Goal: Entertainment & Leisure: Consume media (video, audio)

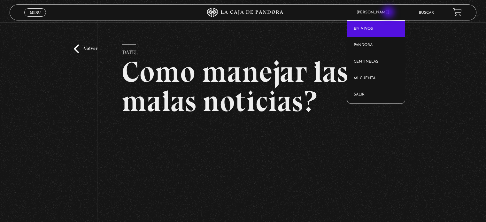
scroll to position [64, 0]
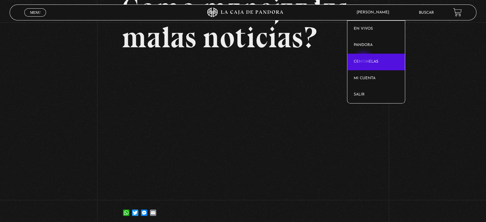
click at [364, 59] on link "Centinelas" at bounding box center [376, 62] width 58 height 17
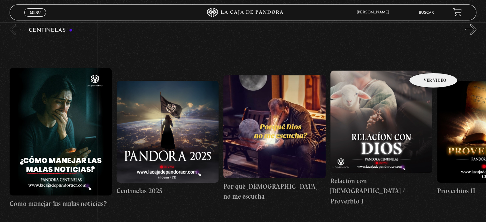
scroll to position [62, 0]
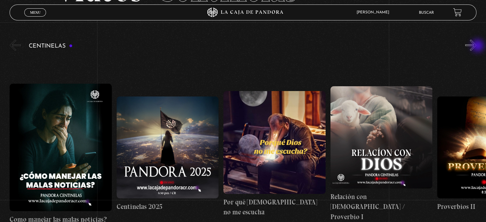
click at [476, 46] on button "»" at bounding box center [470, 45] width 11 height 11
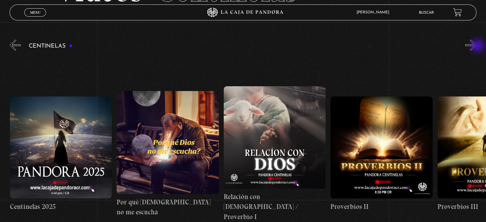
click at [476, 46] on button "»" at bounding box center [470, 45] width 11 height 11
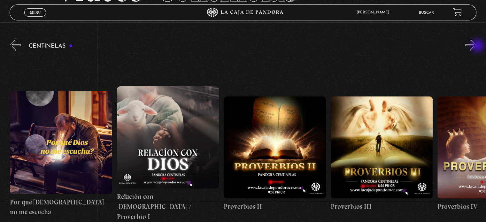
click at [476, 46] on button "»" at bounding box center [470, 45] width 11 height 11
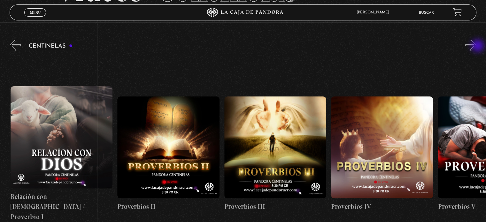
click at [476, 46] on button "»" at bounding box center [470, 45] width 11 height 11
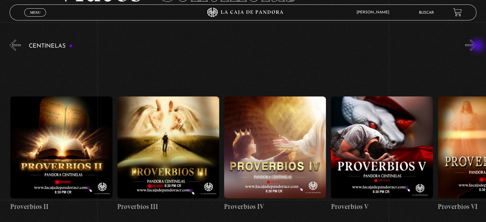
click at [476, 46] on button "»" at bounding box center [470, 45] width 11 height 11
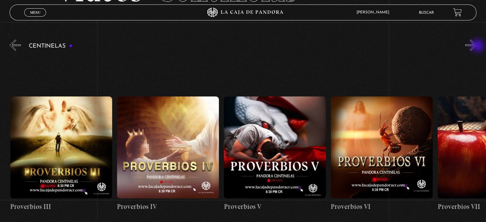
click at [476, 46] on button "»" at bounding box center [470, 45] width 11 height 11
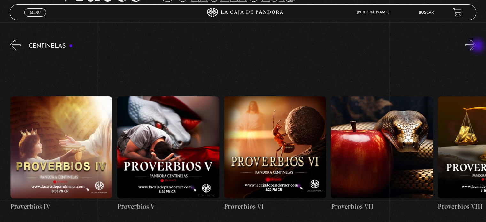
click at [476, 46] on button "»" at bounding box center [470, 45] width 11 height 11
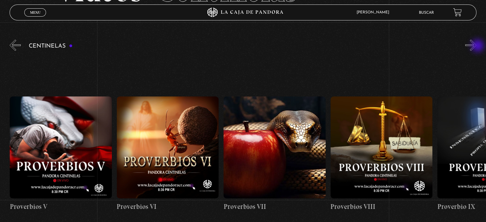
click at [476, 46] on button "»" at bounding box center [470, 45] width 11 height 11
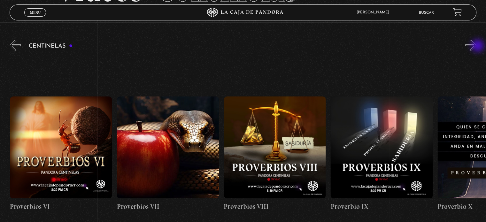
click at [476, 46] on button "»" at bounding box center [470, 45] width 11 height 11
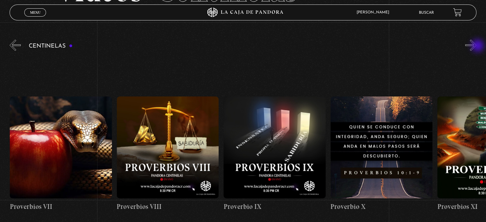
click at [476, 46] on button "»" at bounding box center [470, 45] width 11 height 11
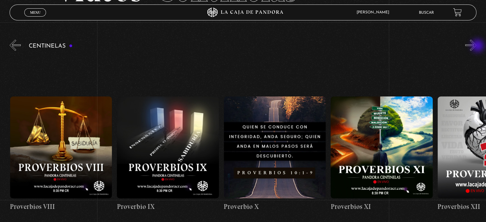
click at [476, 46] on button "»" at bounding box center [470, 45] width 11 height 11
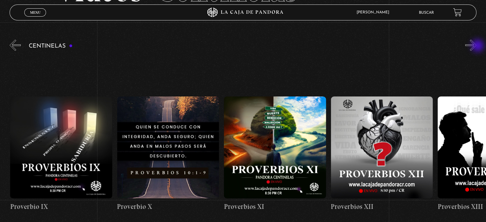
click at [476, 46] on button "»" at bounding box center [470, 45] width 11 height 11
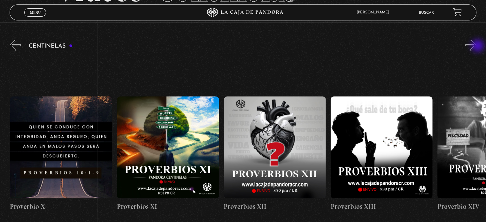
click at [476, 46] on button "»" at bounding box center [470, 45] width 11 height 11
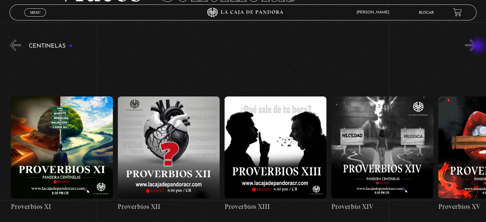
click at [476, 46] on button "»" at bounding box center [470, 45] width 11 height 11
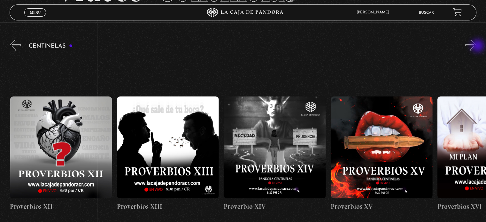
click at [476, 46] on button "»" at bounding box center [470, 45] width 11 height 11
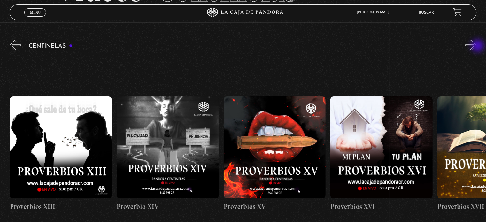
click at [476, 46] on button "»" at bounding box center [470, 45] width 11 height 11
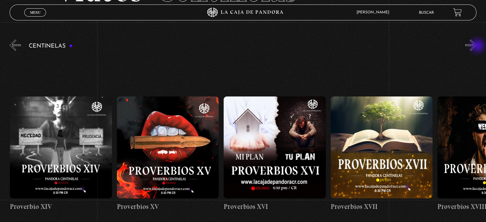
click at [476, 46] on button "»" at bounding box center [470, 45] width 11 height 11
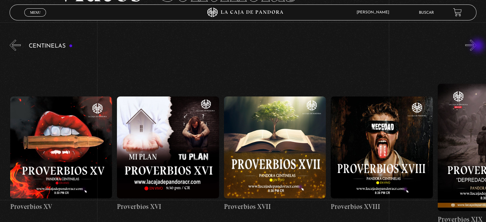
click at [476, 46] on button "»" at bounding box center [470, 45] width 11 height 11
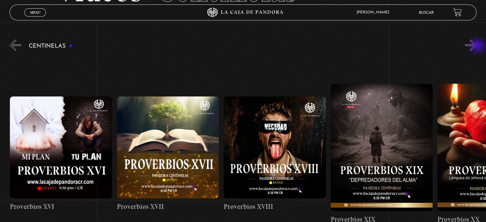
click at [476, 46] on button "»" at bounding box center [470, 45] width 11 height 11
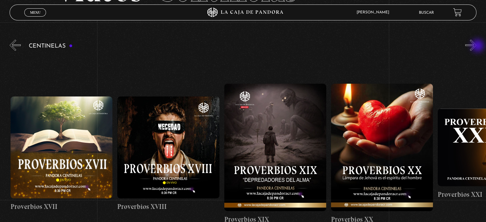
click at [476, 46] on button "»" at bounding box center [470, 45] width 11 height 11
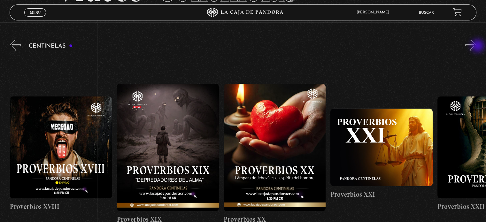
click at [476, 46] on button "»" at bounding box center [470, 45] width 11 height 11
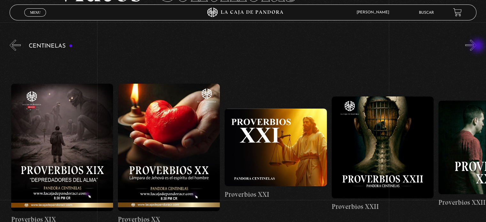
click at [476, 46] on button "»" at bounding box center [470, 45] width 11 height 11
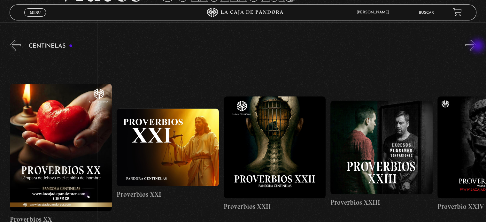
click at [476, 46] on button "»" at bounding box center [470, 45] width 11 height 11
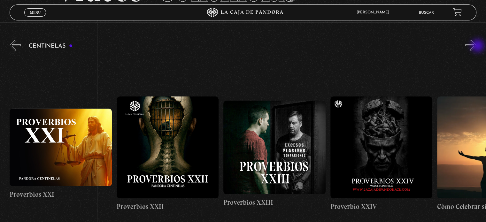
click at [476, 46] on button "»" at bounding box center [470, 45] width 11 height 11
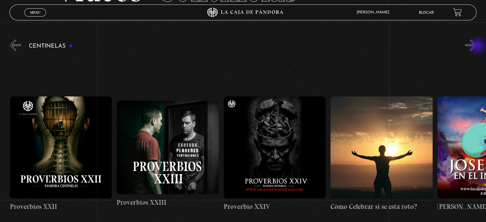
click at [476, 46] on button "»" at bounding box center [470, 45] width 11 height 11
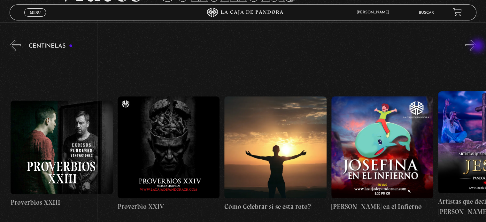
scroll to position [0, 2671]
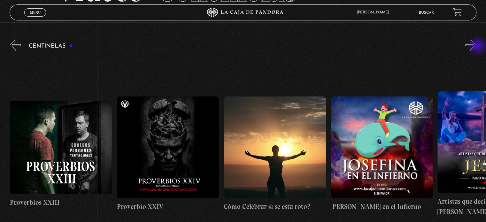
click at [476, 46] on button "»" at bounding box center [470, 45] width 11 height 11
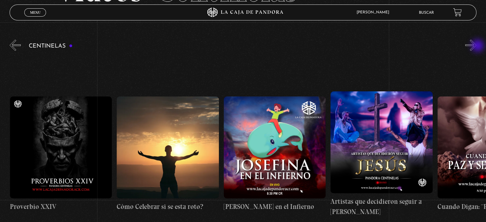
click at [476, 46] on button "»" at bounding box center [470, 45] width 11 height 11
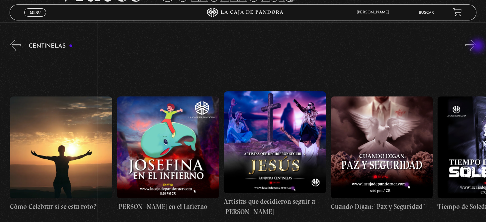
click at [476, 46] on button "»" at bounding box center [470, 45] width 11 height 11
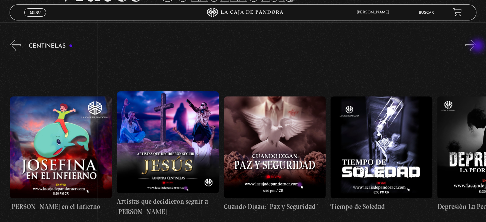
click at [476, 46] on button "»" at bounding box center [470, 45] width 11 height 11
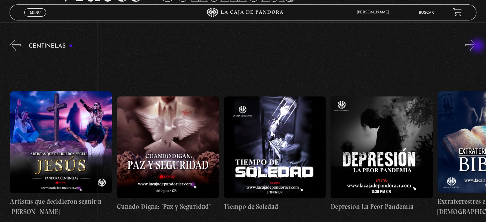
click at [476, 46] on button "»" at bounding box center [470, 45] width 11 height 11
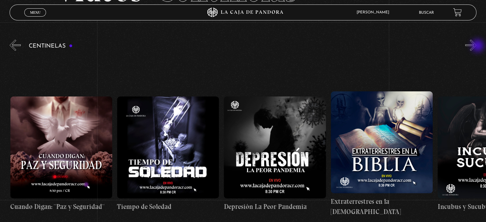
click at [476, 46] on button "»" at bounding box center [470, 45] width 11 height 11
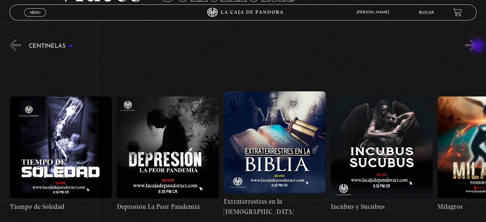
click at [476, 46] on button "»" at bounding box center [470, 45] width 11 height 11
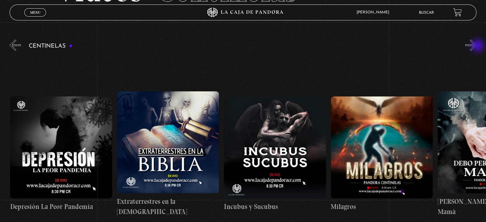
click at [476, 46] on button "»" at bounding box center [470, 45] width 11 height 11
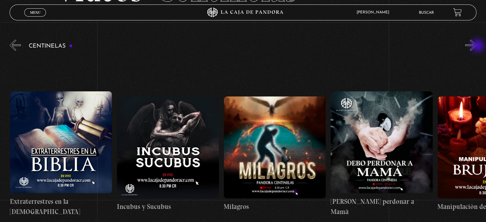
click at [476, 46] on button "»" at bounding box center [470, 45] width 11 height 11
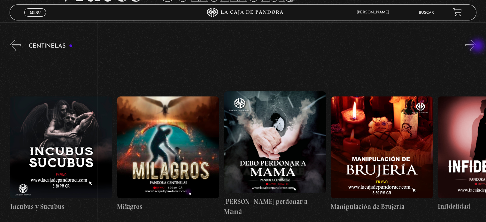
click at [476, 46] on button "»" at bounding box center [470, 45] width 11 height 11
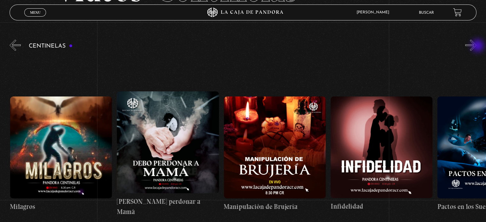
click at [476, 46] on button "»" at bounding box center [470, 45] width 11 height 11
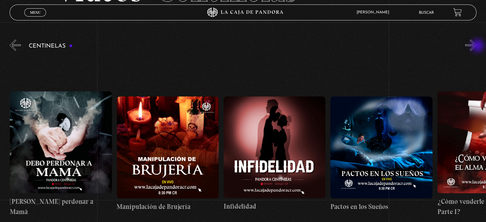
click at [476, 46] on button "»" at bounding box center [470, 45] width 11 height 11
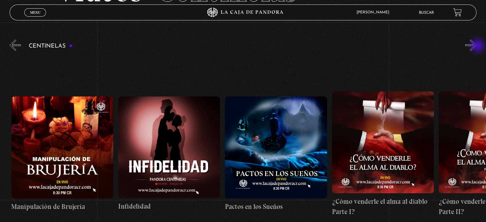
click at [476, 46] on button "»" at bounding box center [470, 45] width 11 height 11
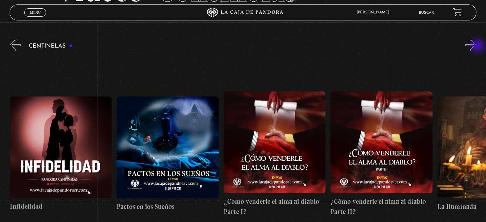
click at [476, 46] on button "»" at bounding box center [470, 45] width 11 height 11
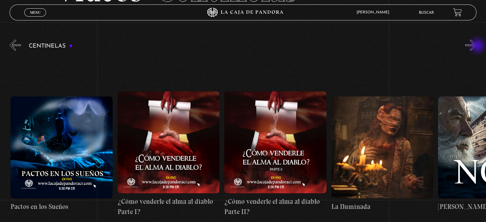
click at [476, 46] on button "»" at bounding box center [470, 45] width 11 height 11
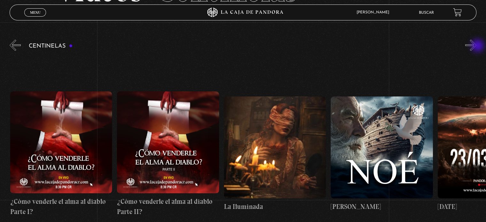
click at [476, 46] on button "»" at bounding box center [470, 45] width 11 height 11
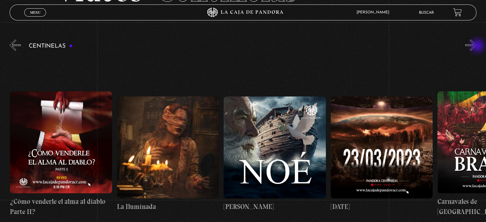
scroll to position [0, 4381]
click at [476, 46] on button "»" at bounding box center [470, 45] width 11 height 11
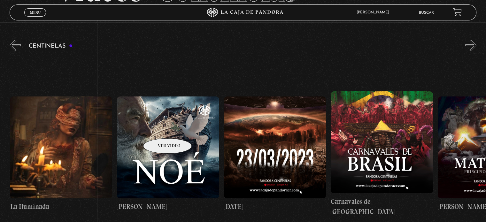
scroll to position [0, 4487]
click at [160, 128] on figure at bounding box center [168, 147] width 102 height 102
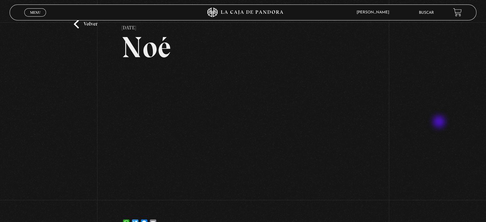
scroll to position [32, 0]
